Goal: Task Accomplishment & Management: Manage account settings

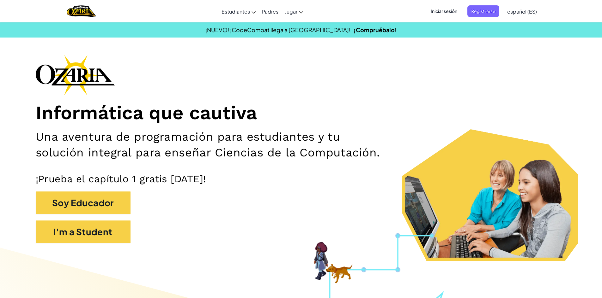
click at [447, 14] on span "Iniciar sesión" at bounding box center [444, 11] width 34 height 12
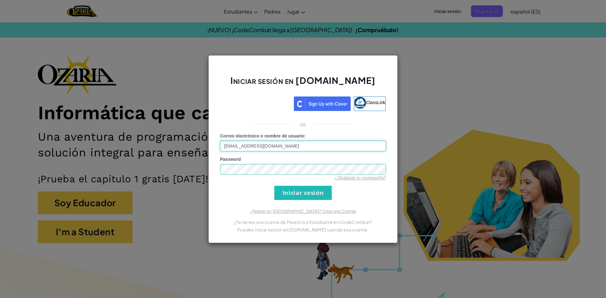
type input "[EMAIL_ADDRESS][DOMAIN_NAME]"
click at [301, 187] on input "Iniciar sesión" at bounding box center [302, 193] width 57 height 14
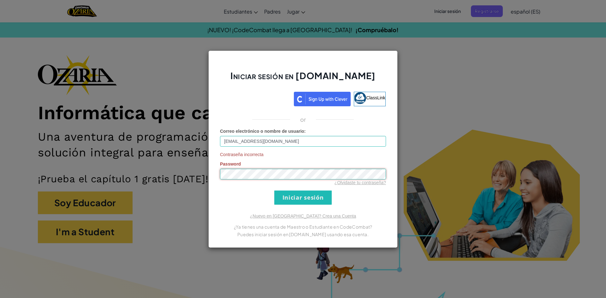
click at [274, 191] on input "Iniciar sesión" at bounding box center [302, 198] width 57 height 14
click at [314, 196] on input "Iniciar sesión" at bounding box center [302, 198] width 57 height 14
